Goal: Find specific page/section: Find specific page/section

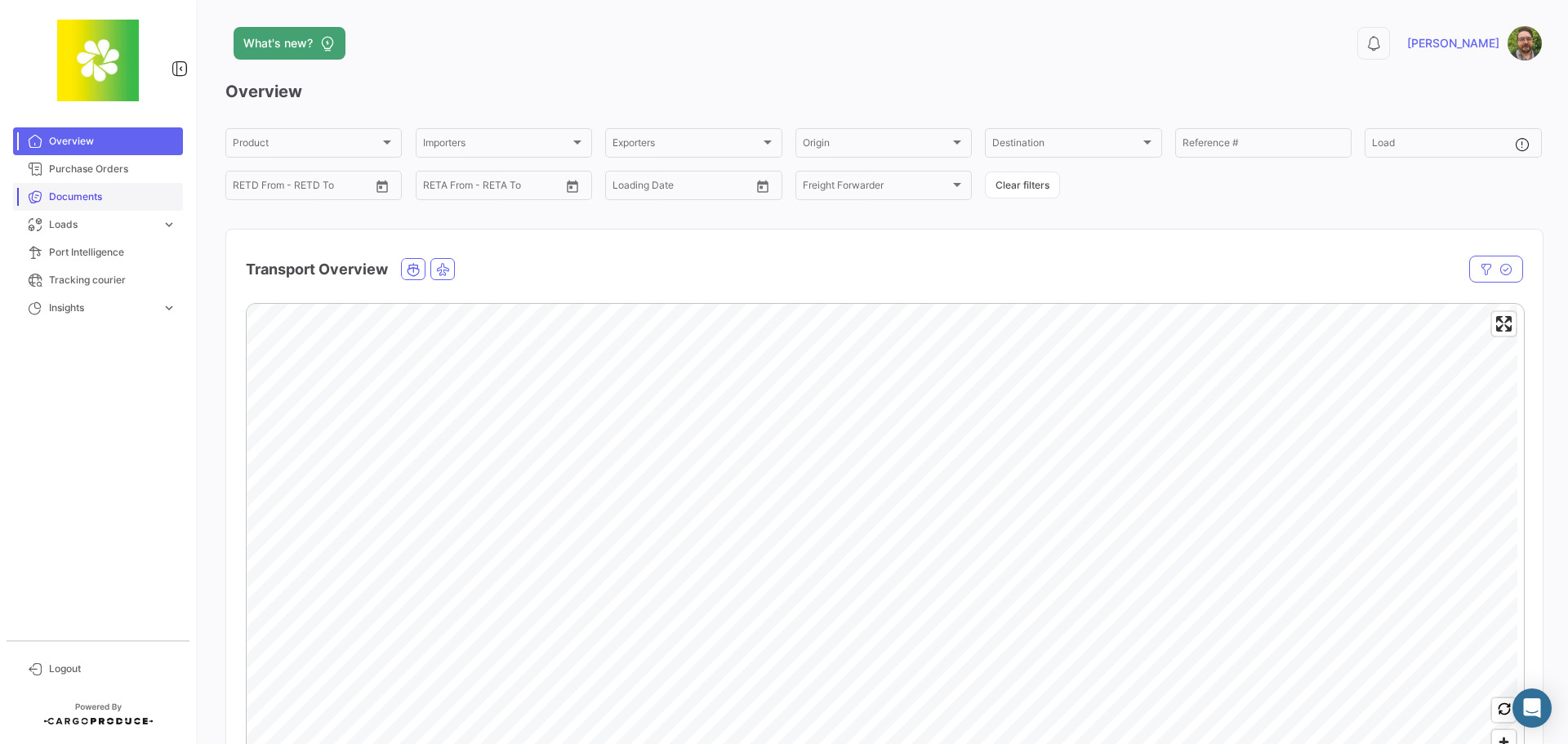
click at [120, 183] on link "Documents" at bounding box center [98, 196] width 170 height 28
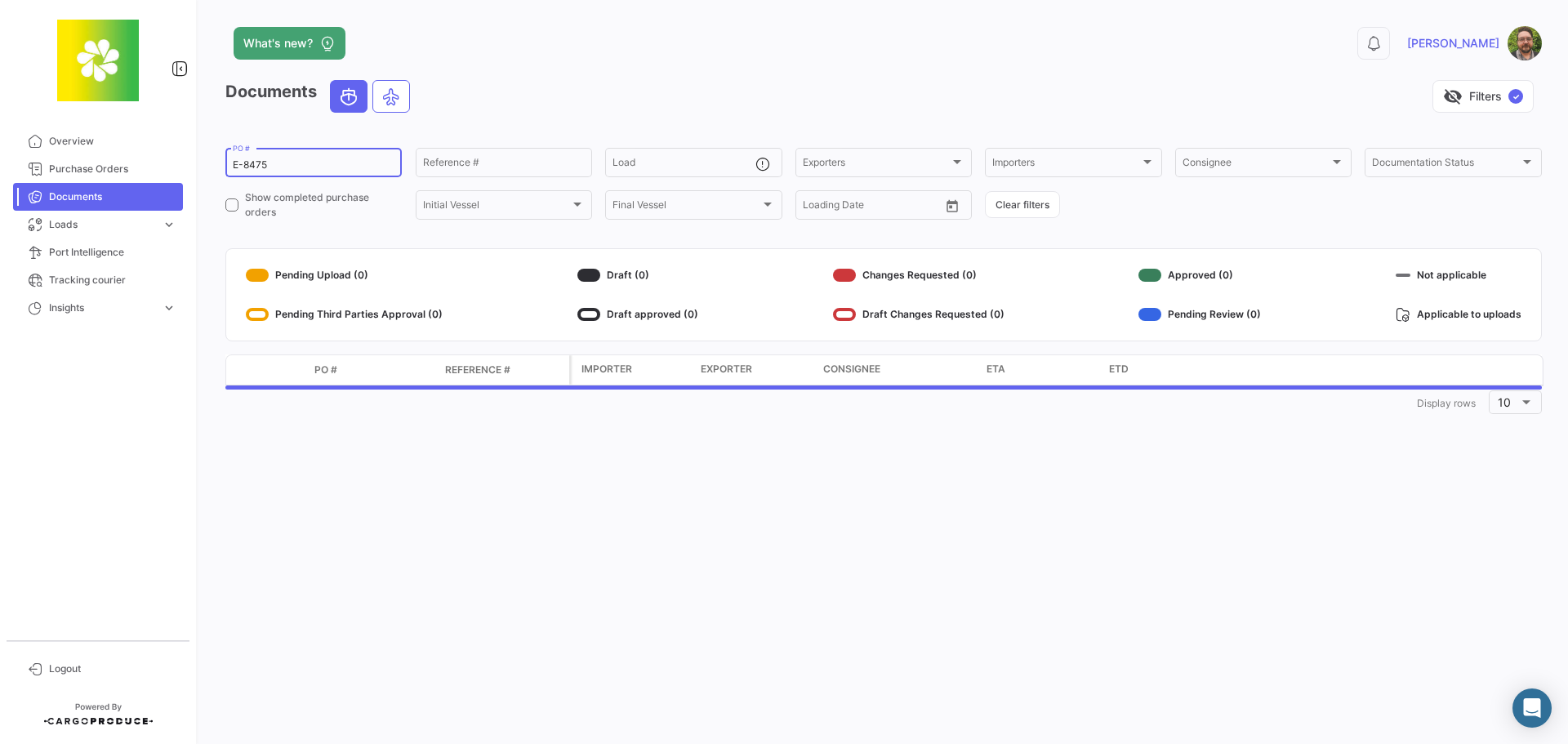
click at [333, 160] on input "E-8475" at bounding box center [313, 165] width 162 height 12
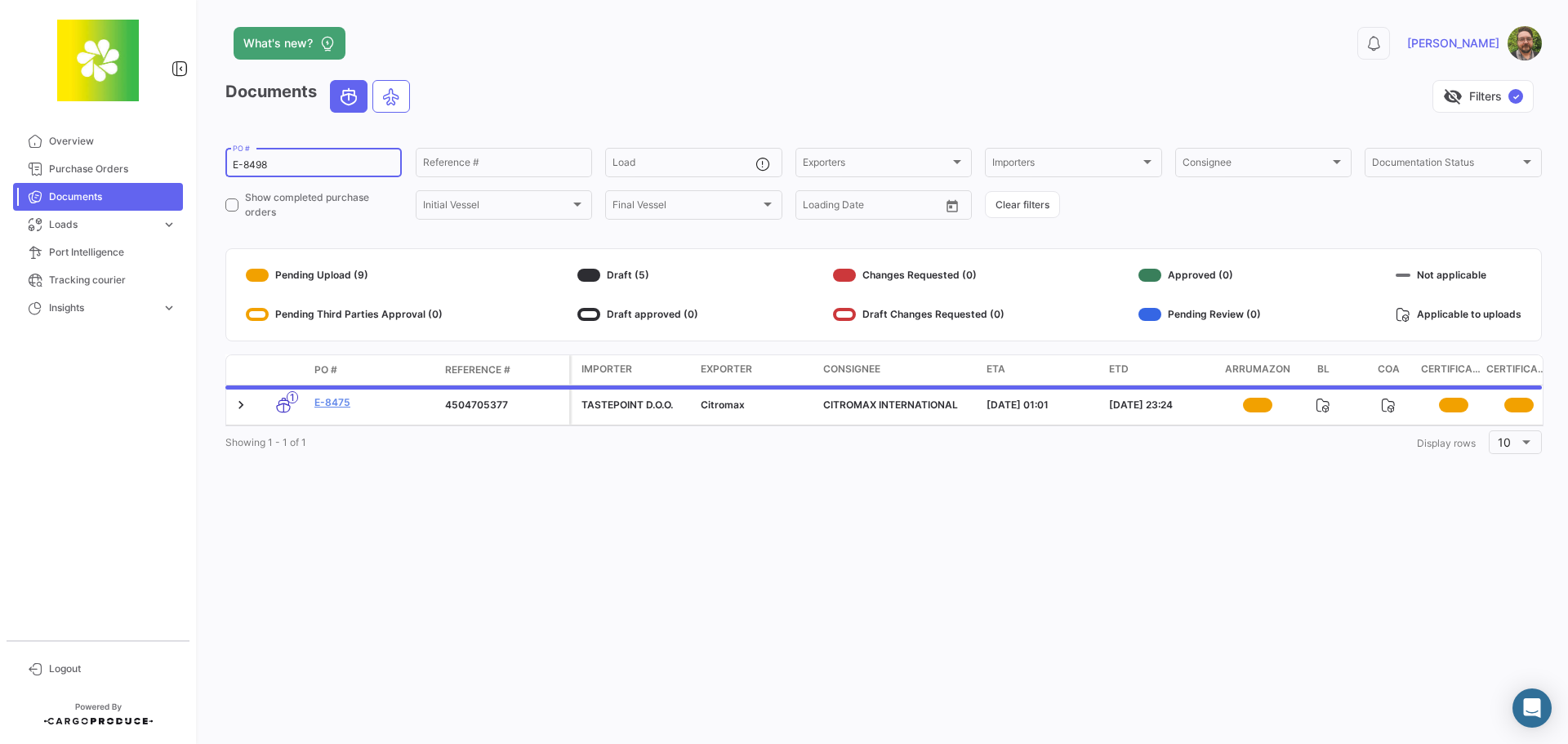
type input "E-8498"
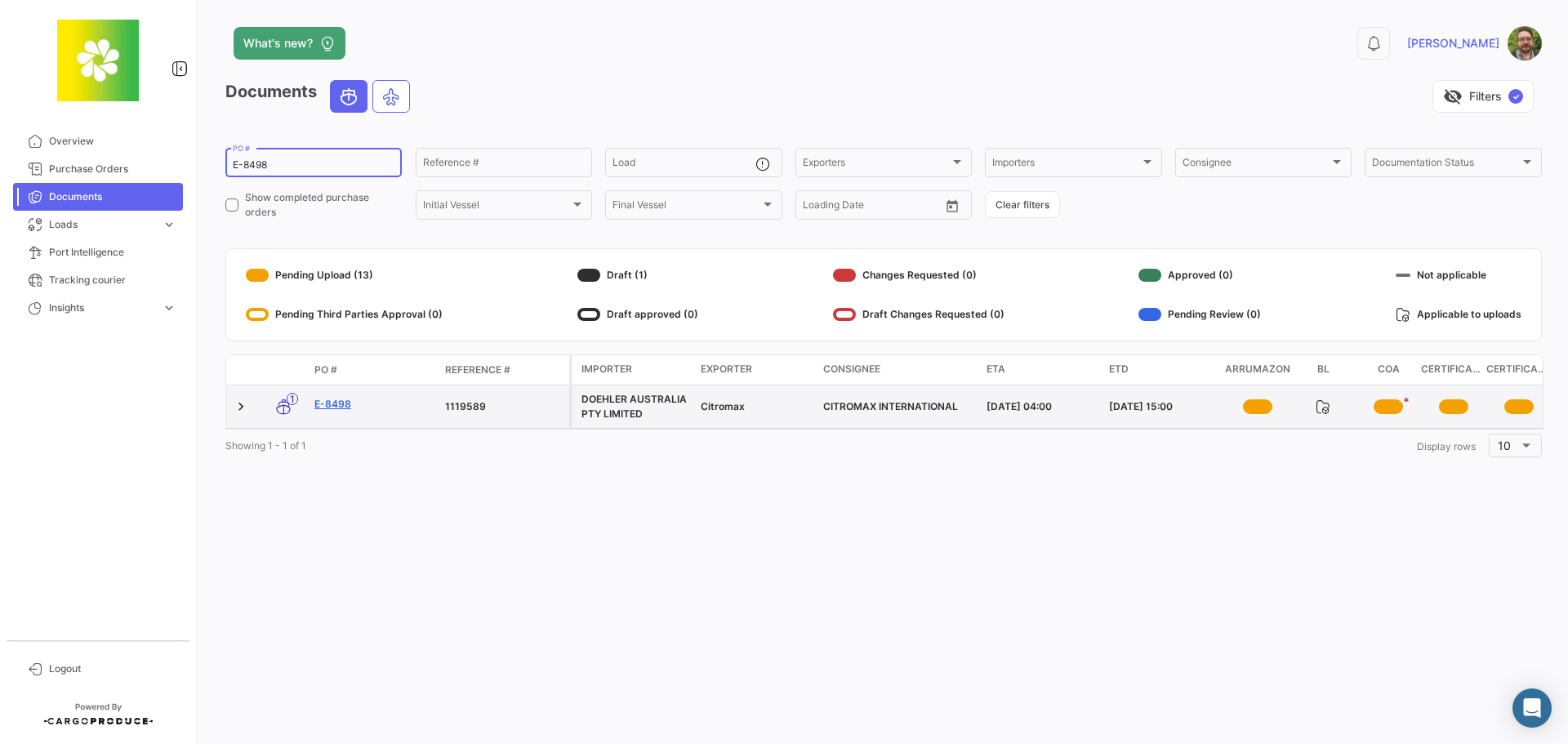
click at [337, 405] on link "E-8498" at bounding box center [373, 405] width 118 height 14
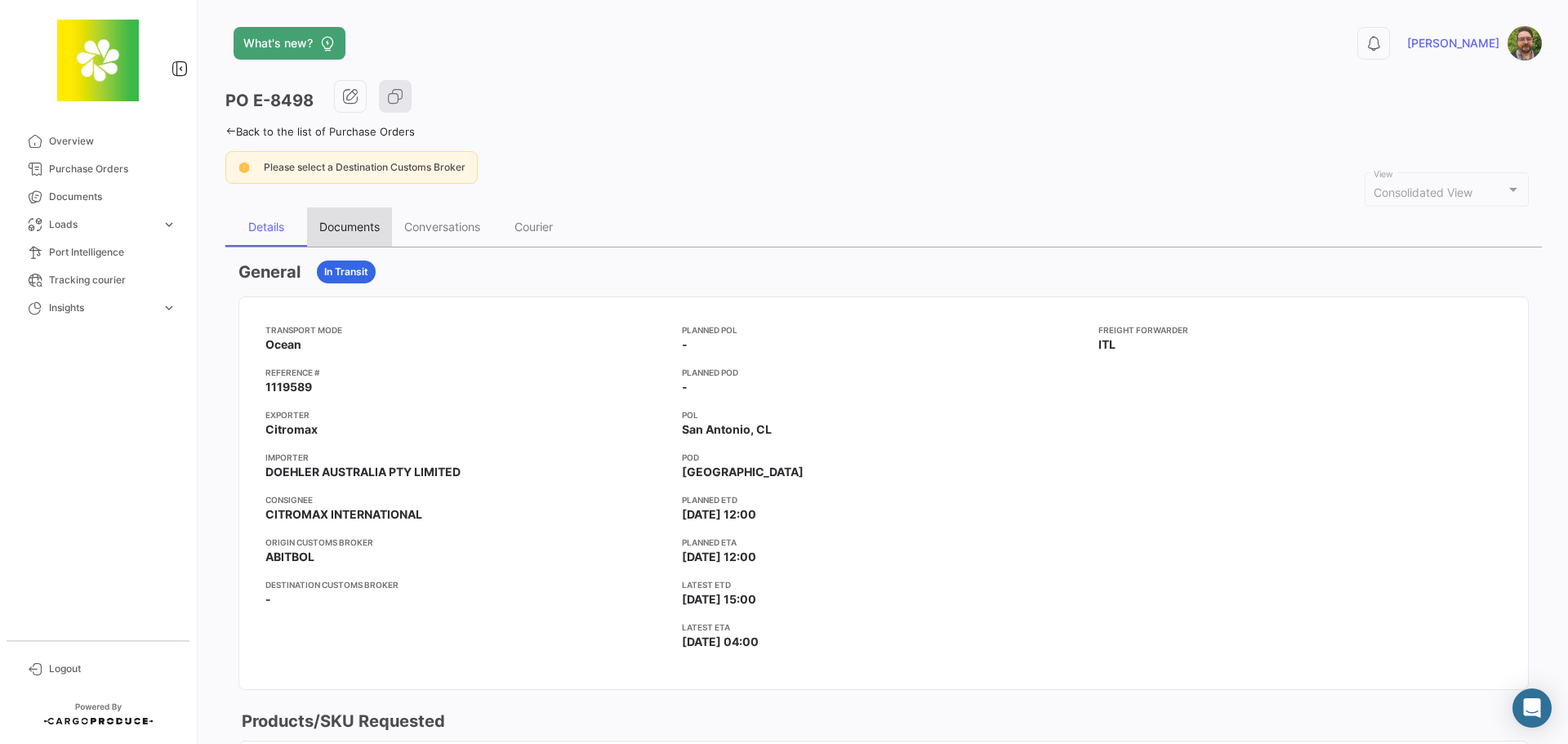
click at [346, 231] on div "Documents" at bounding box center [349, 226] width 61 height 14
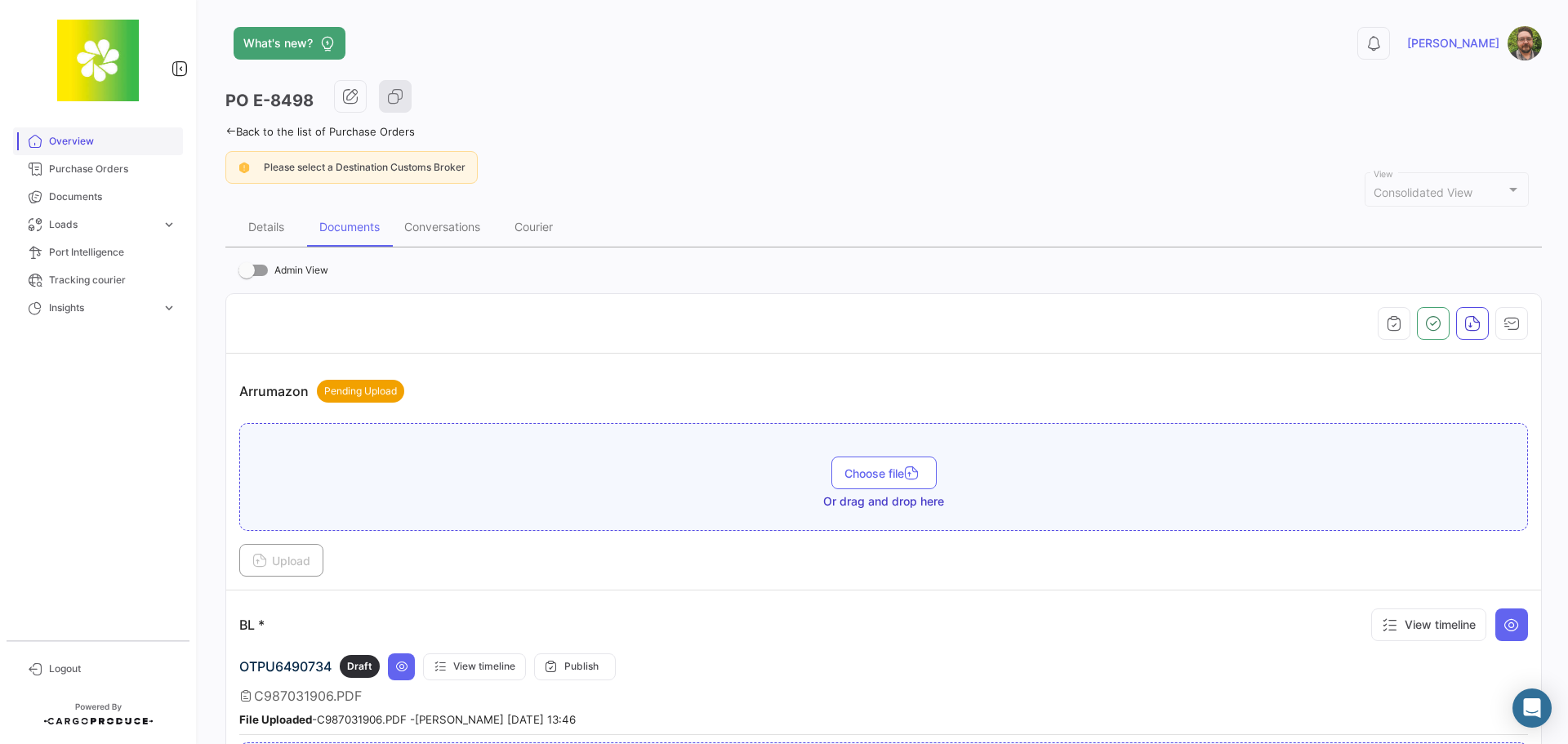
click at [112, 140] on span "Overview" at bounding box center [112, 141] width 128 height 14
